Goal: Find specific page/section: Find specific page/section

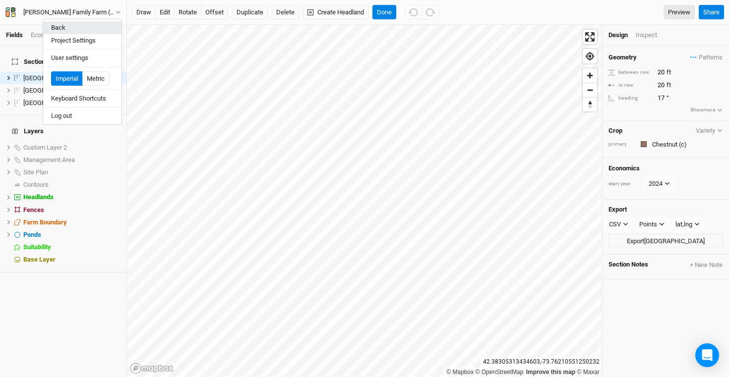
click at [75, 32] on button "Back" at bounding box center [82, 27] width 78 height 13
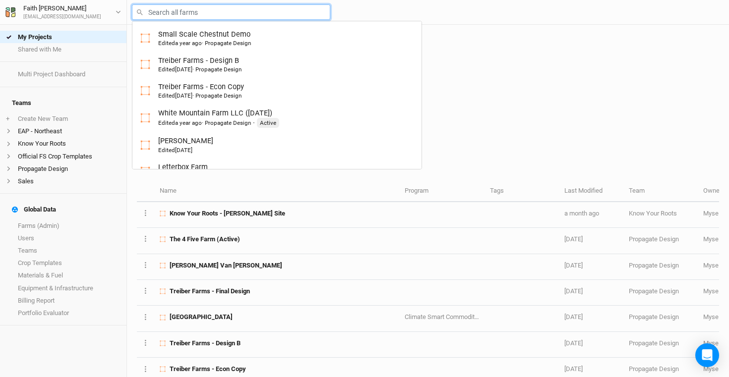
click at [199, 11] on input "text" at bounding box center [231, 11] width 198 height 15
type input "wa"
type input "[PERSON_NAME] Farms Food Forest and Silvopasture - Final Layout"
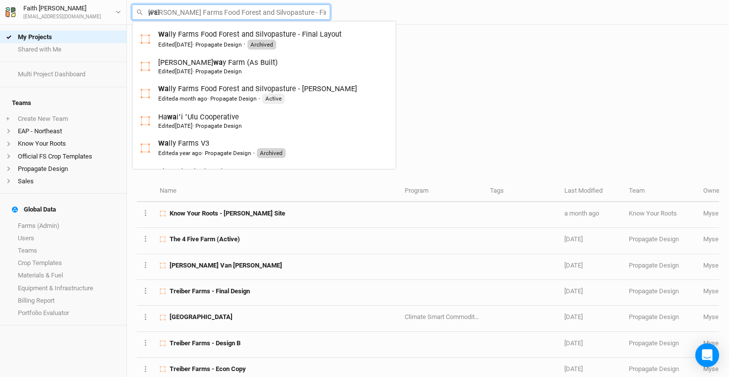
type input "wall"
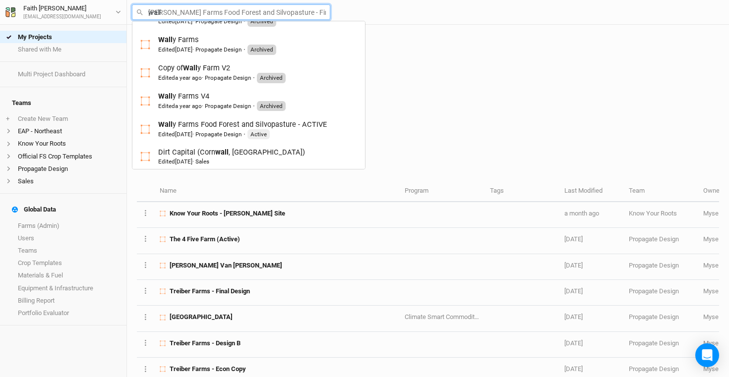
scroll to position [136, 0]
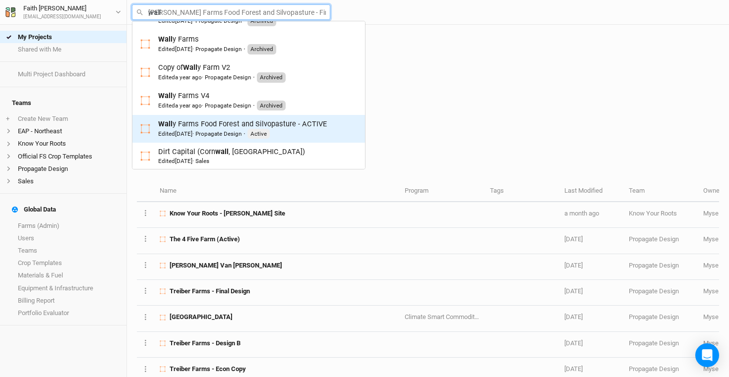
click at [192, 133] on span "[DATE]" at bounding box center [183, 133] width 17 height 7
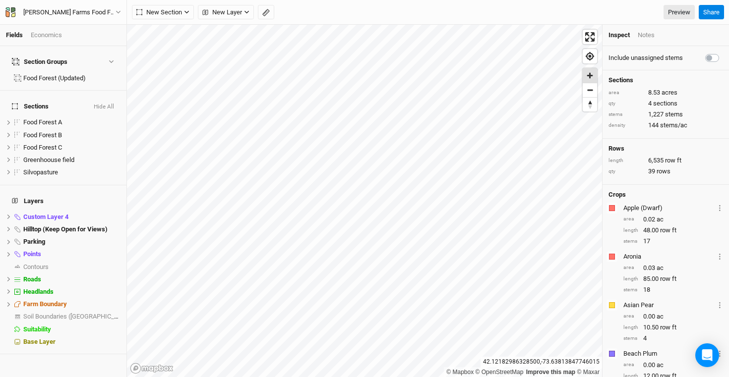
click at [591, 76] on span "Zoom in" at bounding box center [590, 75] width 14 height 14
click at [594, 73] on span "Zoom in" at bounding box center [590, 75] width 14 height 14
click at [592, 75] on span "Zoom in" at bounding box center [590, 75] width 14 height 14
click at [18, 117] on label at bounding box center [17, 123] width 12 height 12
click at [18, 120] on input "checkbox" at bounding box center [17, 123] width 6 height 6
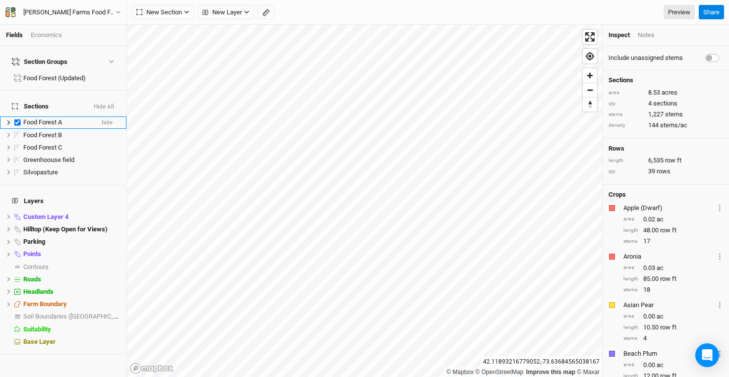
checkbox input "true"
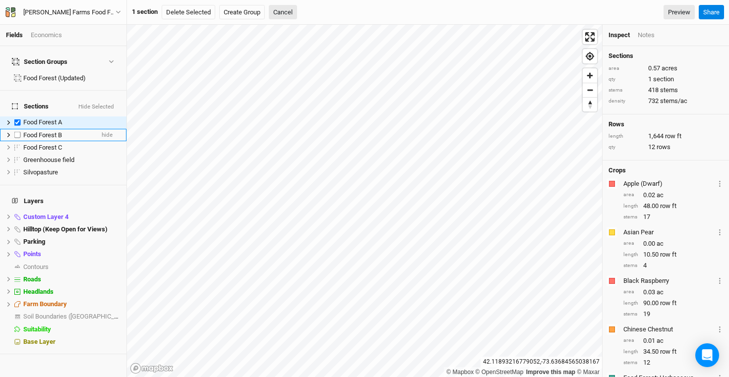
click at [18, 129] on label at bounding box center [17, 135] width 12 height 12
click at [18, 132] on input "checkbox" at bounding box center [17, 135] width 6 height 6
checkbox input "true"
click at [17, 141] on label at bounding box center [17, 147] width 12 height 12
click at [17, 144] on input "checkbox" at bounding box center [17, 147] width 6 height 6
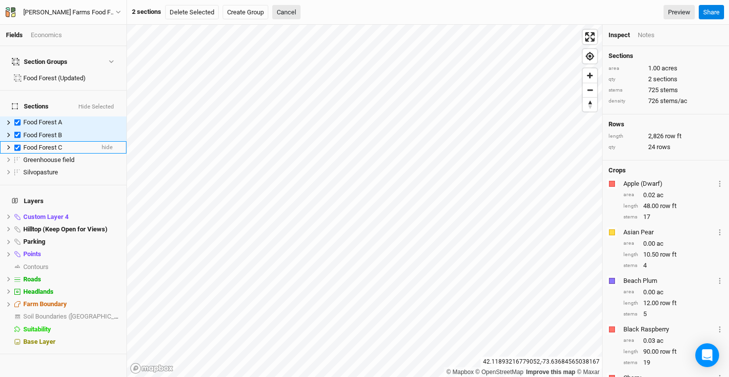
checkbox input "true"
